Goal: Register for event/course

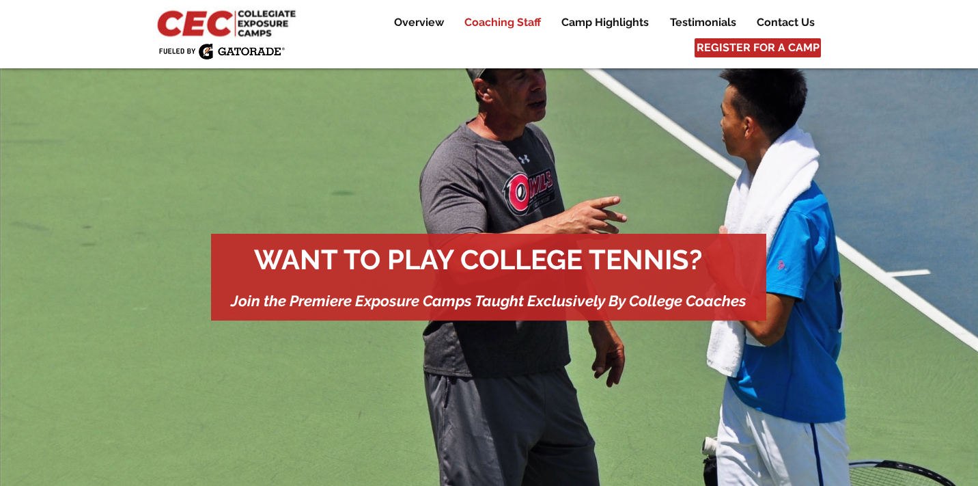
click at [485, 21] on p "Coaching Staff" at bounding box center [503, 22] width 90 height 16
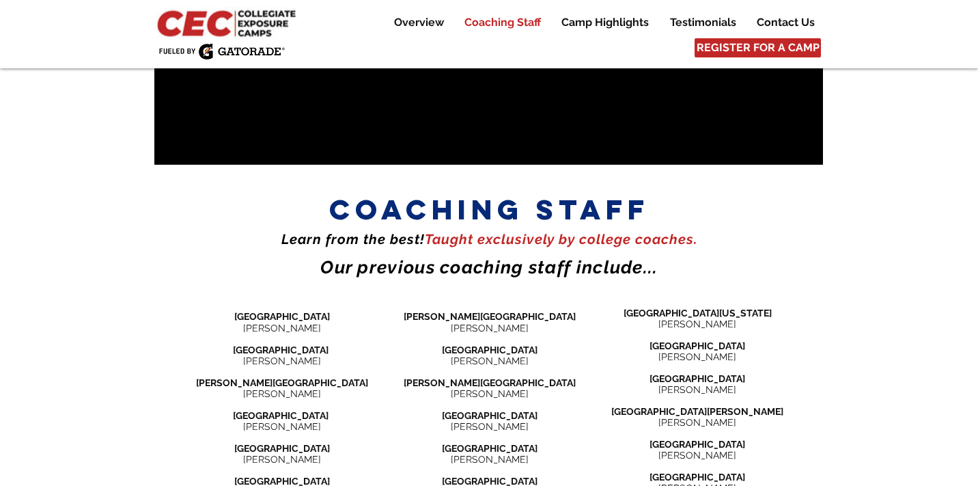
scroll to position [1476, 0]
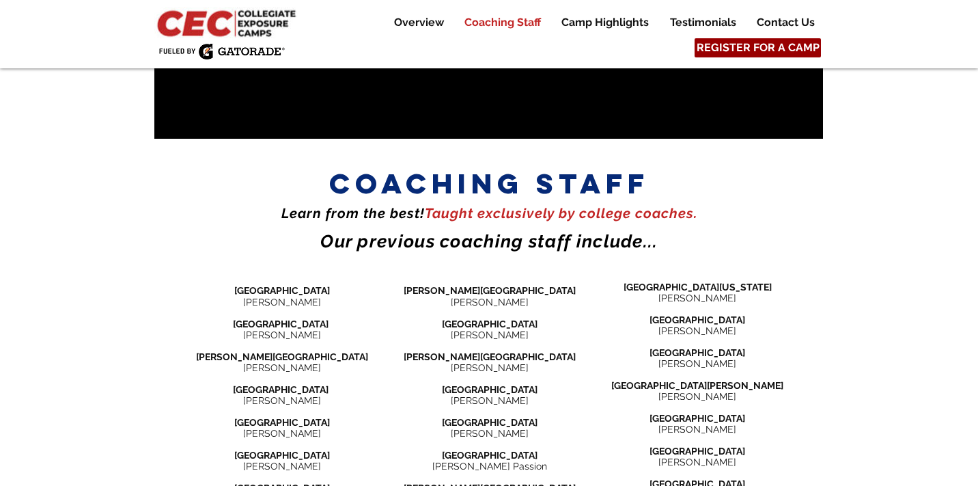
click at [722, 51] on span "REGISTER FOR A CAMP" at bounding box center [758, 47] width 123 height 15
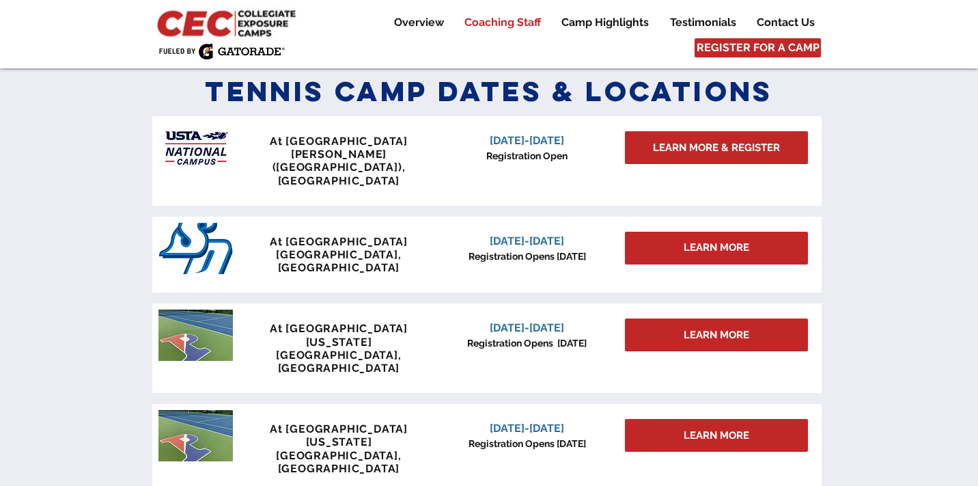
scroll to position [598, 0]
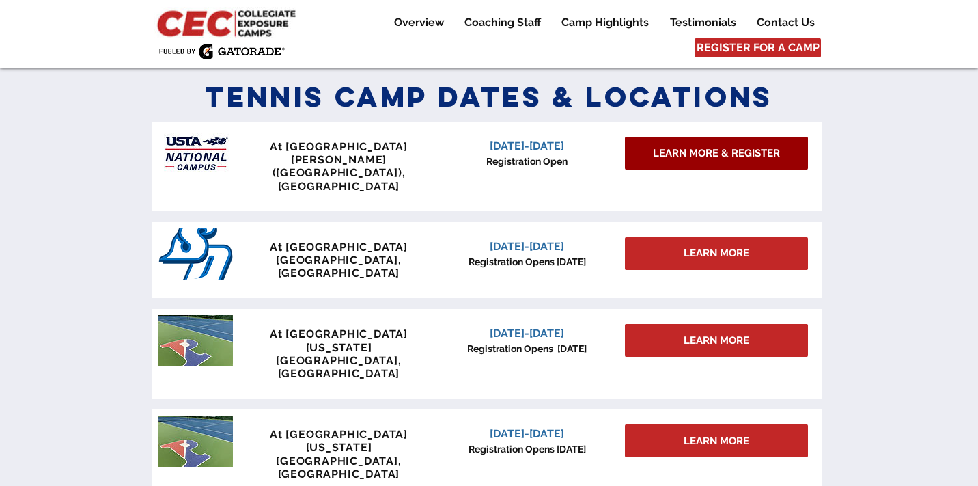
click at [710, 156] on span "LEARN MORE & REGISTER" at bounding box center [716, 153] width 127 height 14
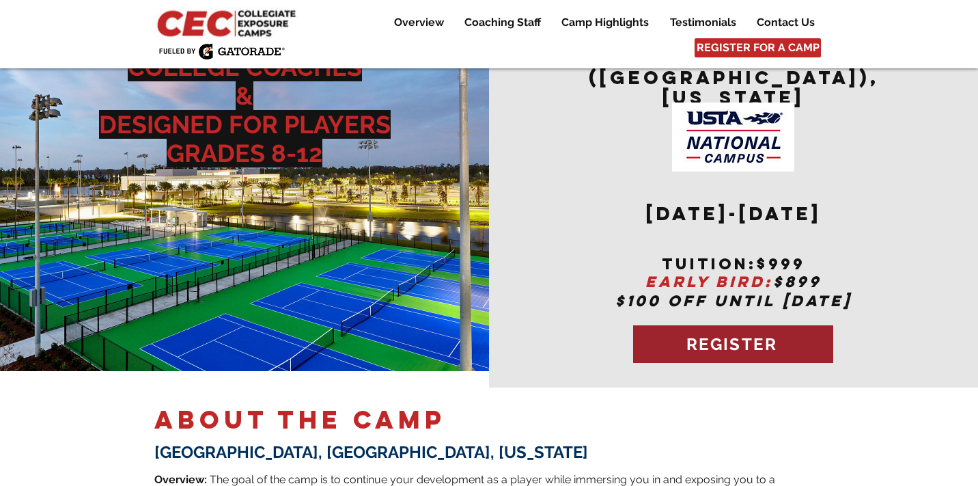
click at [720, 335] on span "REGISTER" at bounding box center [731, 344] width 91 height 20
